Goal: Find specific page/section: Find specific page/section

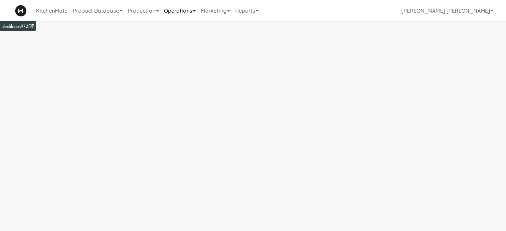
click at [179, 8] on link "Operations" at bounding box center [179, 10] width 37 height 21
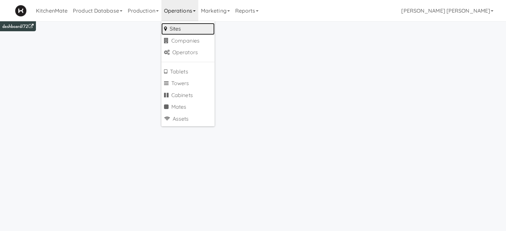
click at [182, 26] on link "Sites" at bounding box center [187, 29] width 53 height 12
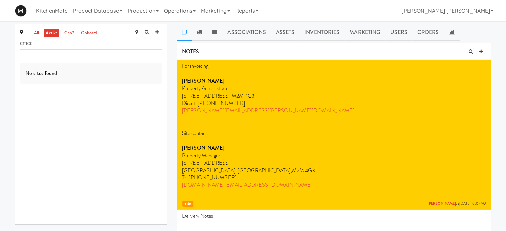
drag, startPoint x: 39, startPoint y: 44, endPoint x: 0, endPoint y: 38, distance: 39.0
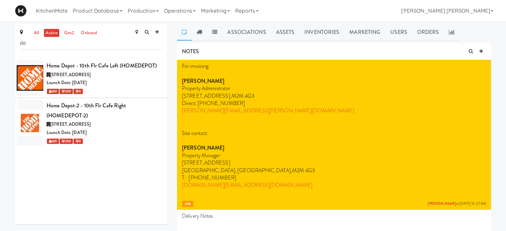
type input "d"
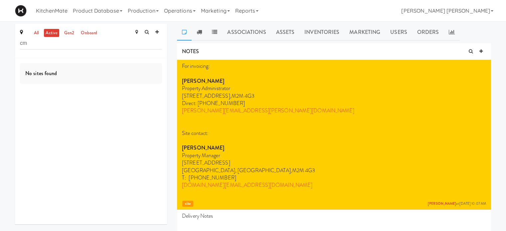
type input "c"
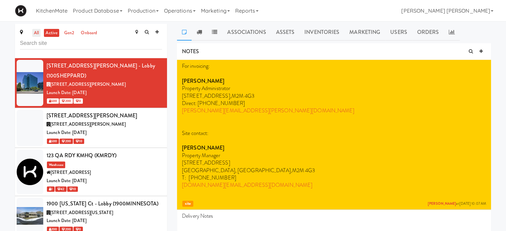
click at [39, 32] on link "all" at bounding box center [36, 33] width 8 height 8
click at [38, 44] on input "text" at bounding box center [91, 43] width 142 height 12
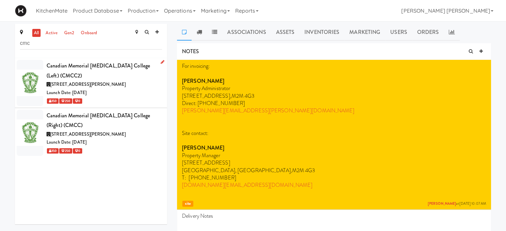
click at [84, 73] on div "Canadian Memorial [MEDICAL_DATA] College (Left) (CMCC2)" at bounding box center [104, 71] width 115 height 20
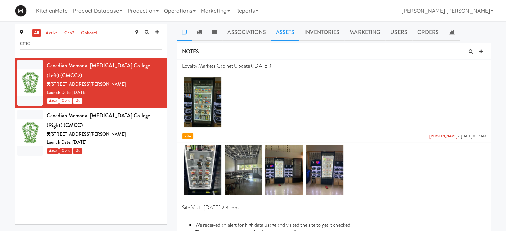
click at [279, 33] on link "Assets" at bounding box center [285, 32] width 29 height 17
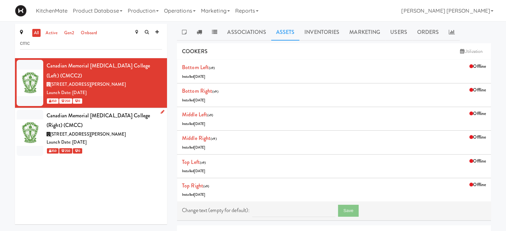
click at [115, 130] on div "[STREET_ADDRESS][PERSON_NAME]" at bounding box center [104, 134] width 115 height 8
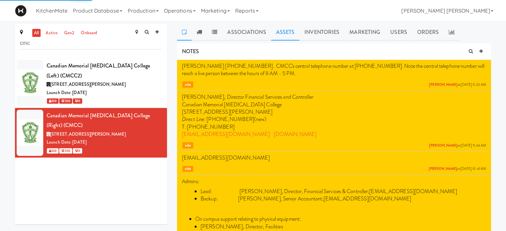
click at [283, 29] on link "Assets" at bounding box center [285, 32] width 29 height 17
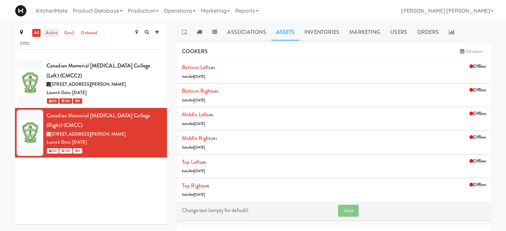
click at [51, 33] on link "active" at bounding box center [51, 33] width 15 height 8
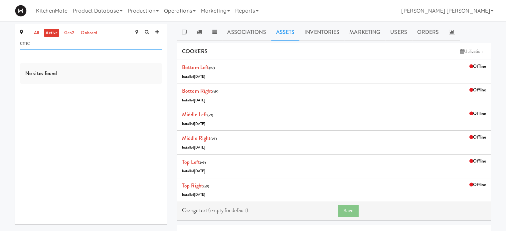
click at [89, 43] on input "cmc" at bounding box center [91, 43] width 142 height 12
drag, startPoint x: 89, startPoint y: 43, endPoint x: 0, endPoint y: 36, distance: 89.0
type input "cmcc"
click at [35, 31] on link "all" at bounding box center [36, 33] width 8 height 8
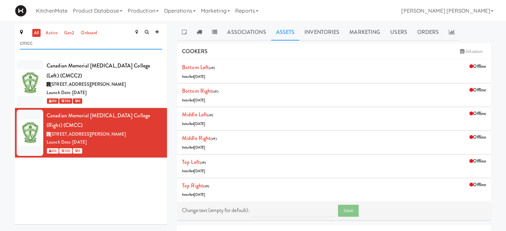
click at [61, 44] on input "cmcc" at bounding box center [91, 43] width 142 height 12
click at [101, 87] on div "[STREET_ADDRESS][PERSON_NAME]" at bounding box center [104, 84] width 115 height 8
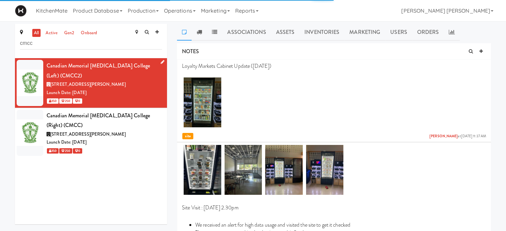
click at [161, 61] on icon at bounding box center [163, 62] width 4 height 4
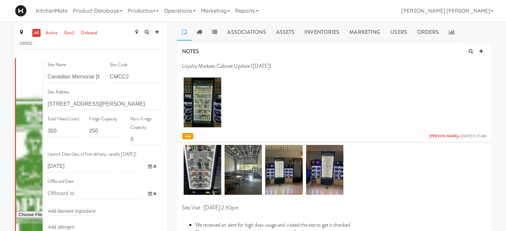
click at [35, 33] on link "all" at bounding box center [36, 33] width 8 height 8
